Goal: Share content

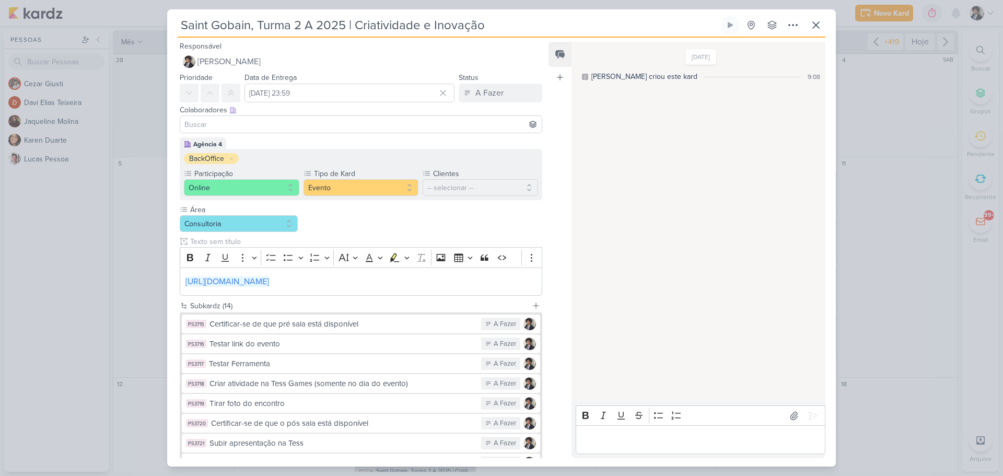
scroll to position [193, 0]
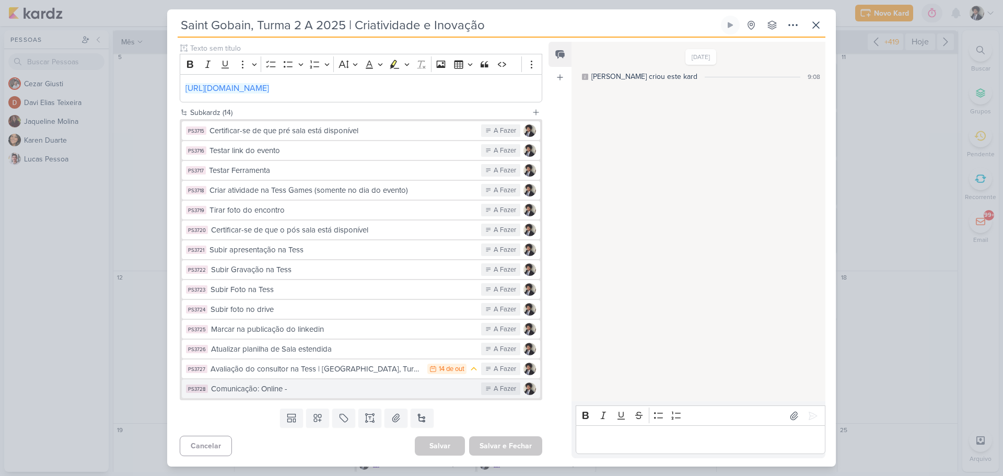
click at [329, 391] on div "Comunicação: Online -" at bounding box center [343, 389] width 265 height 12
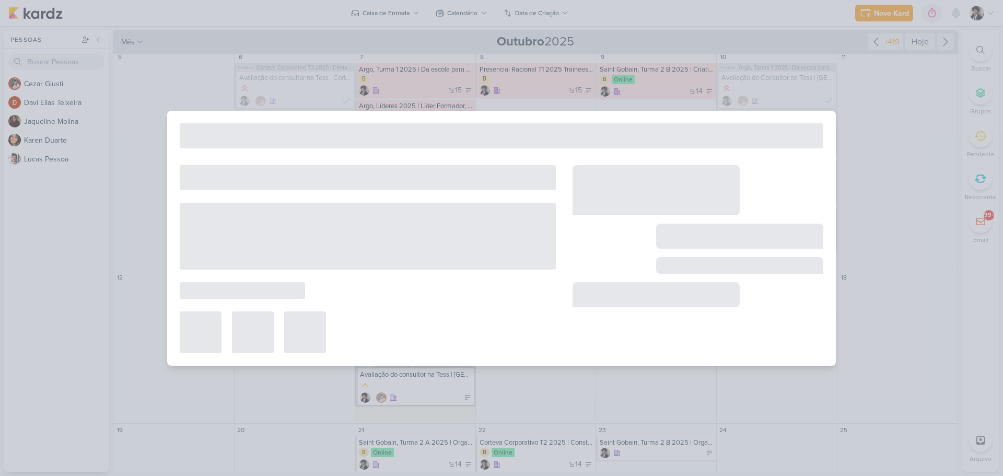
type input "Comunicação: Online -"
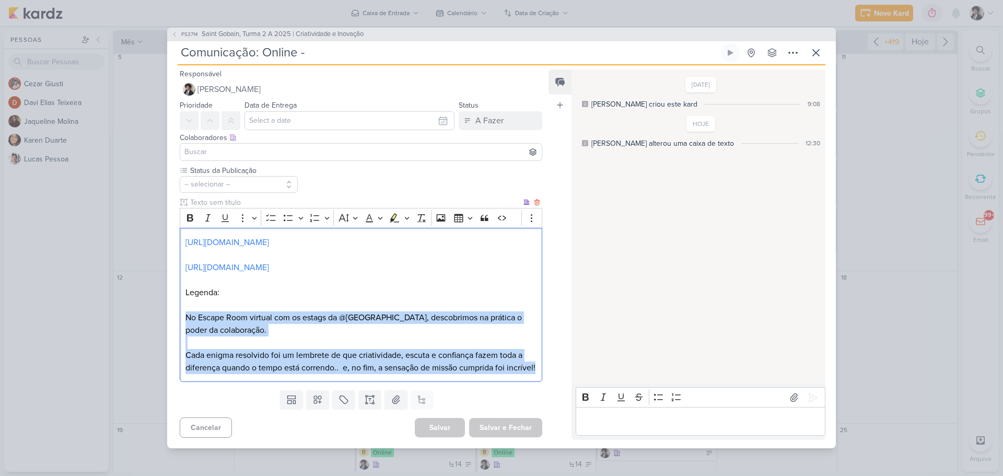
drag, startPoint x: 186, startPoint y: 317, endPoint x: 223, endPoint y: 386, distance: 79.0
click at [223, 382] on div "[URL][DOMAIN_NAME] [URL][DOMAIN_NAME] Legenda: No Escape Room virtual com os es…" at bounding box center [361, 305] width 362 height 154
copy div "No Escape Room virtual com os estags da @[GEOGRAPHIC_DATA], descobrimos na prát…"
click at [812, 46] on icon at bounding box center [815, 52] width 13 height 13
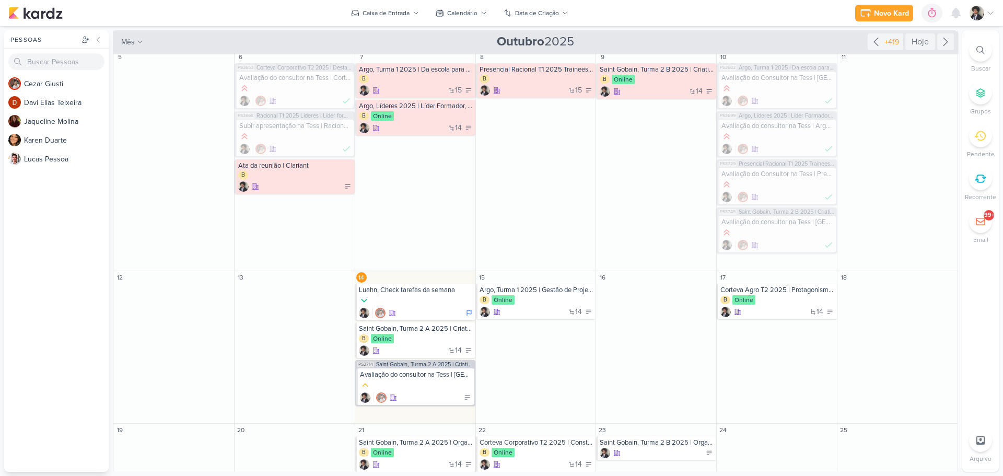
click at [309, 15] on div "Novo Kard Ctrl + k 0h0m Sessão desligada... Hoje 0h0m Semana 0h0m Mês 0h0m" at bounding box center [501, 13] width 986 height 26
click at [639, 17] on div "Novo Kard Ctrl + k 0h0m Sessão desligada... Hoje 0h0m Semana 0h0m Mês 0h0m" at bounding box center [501, 13] width 986 height 26
